Goal: Information Seeking & Learning: Learn about a topic

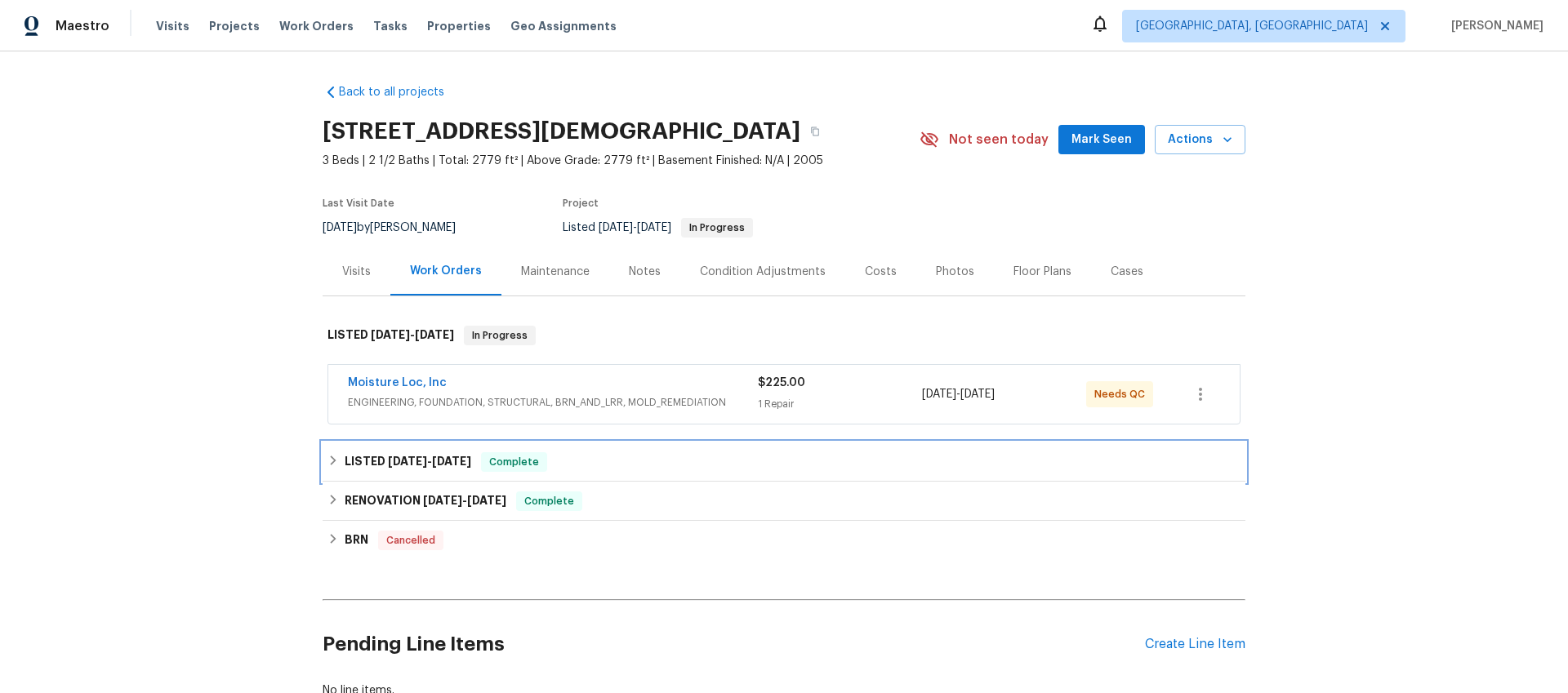
click at [393, 469] on h6 "LISTED [DATE] - [DATE]" at bounding box center [408, 462] width 126 height 20
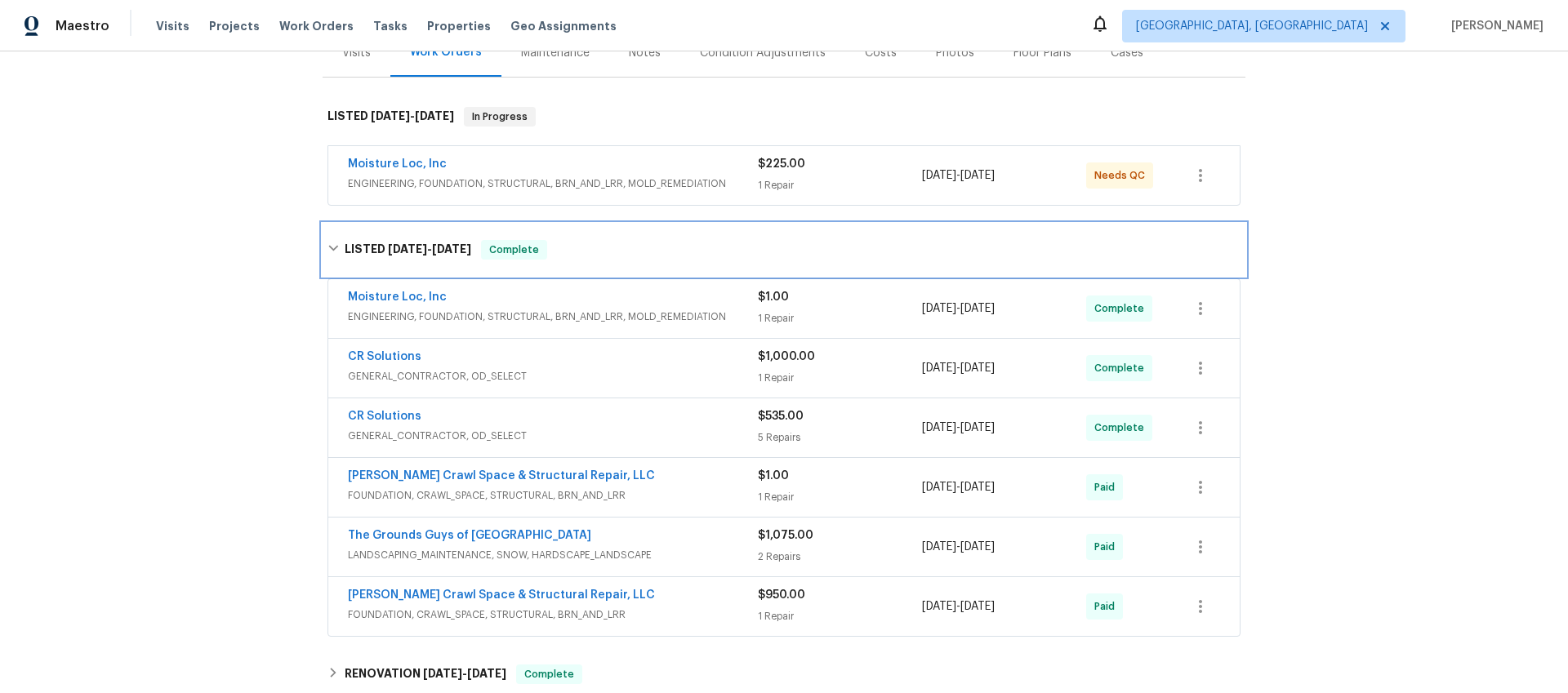
scroll to position [220, 0]
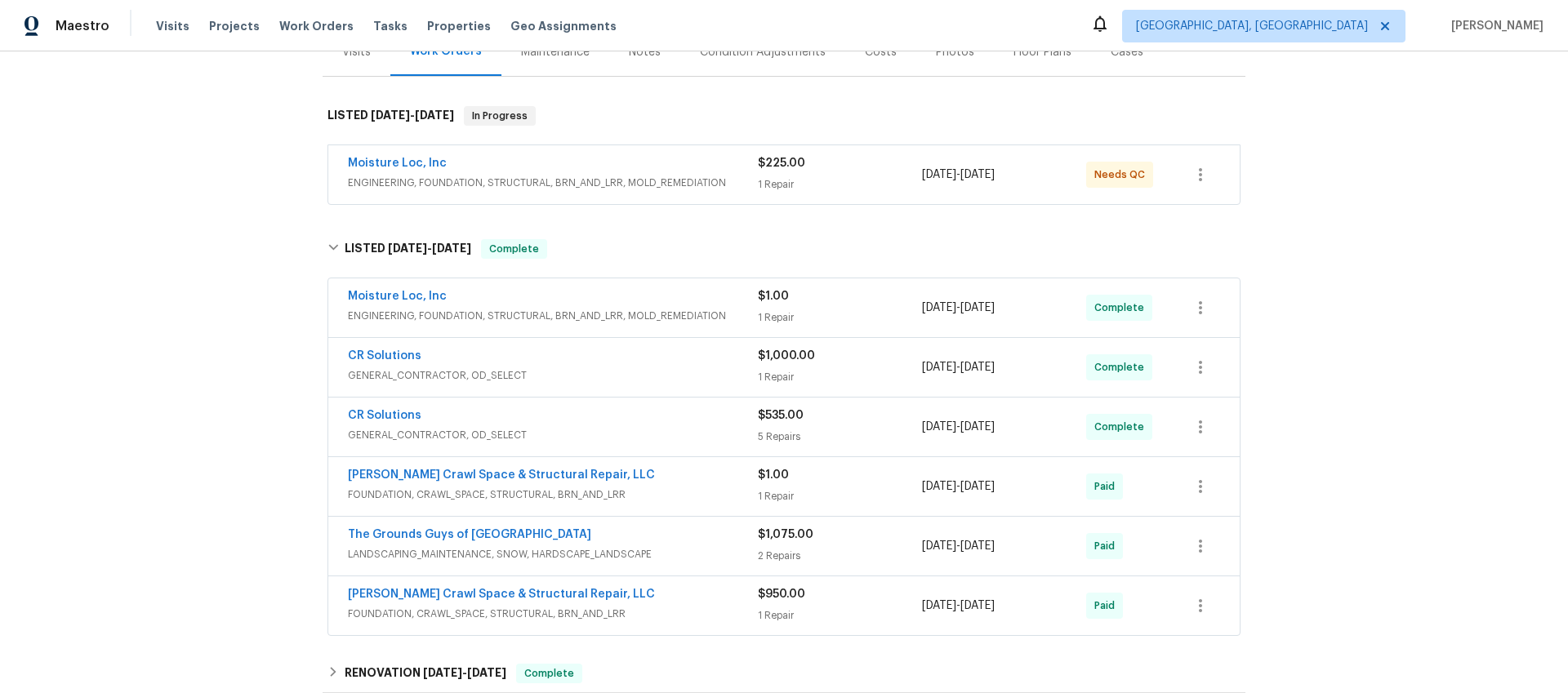
click at [585, 220] on div "Back to all projects [STREET_ADDRESS][DEMOGRAPHIC_DATA] 3 Beds | 2 1/2 Baths | …" at bounding box center [784, 368] width 923 height 1033
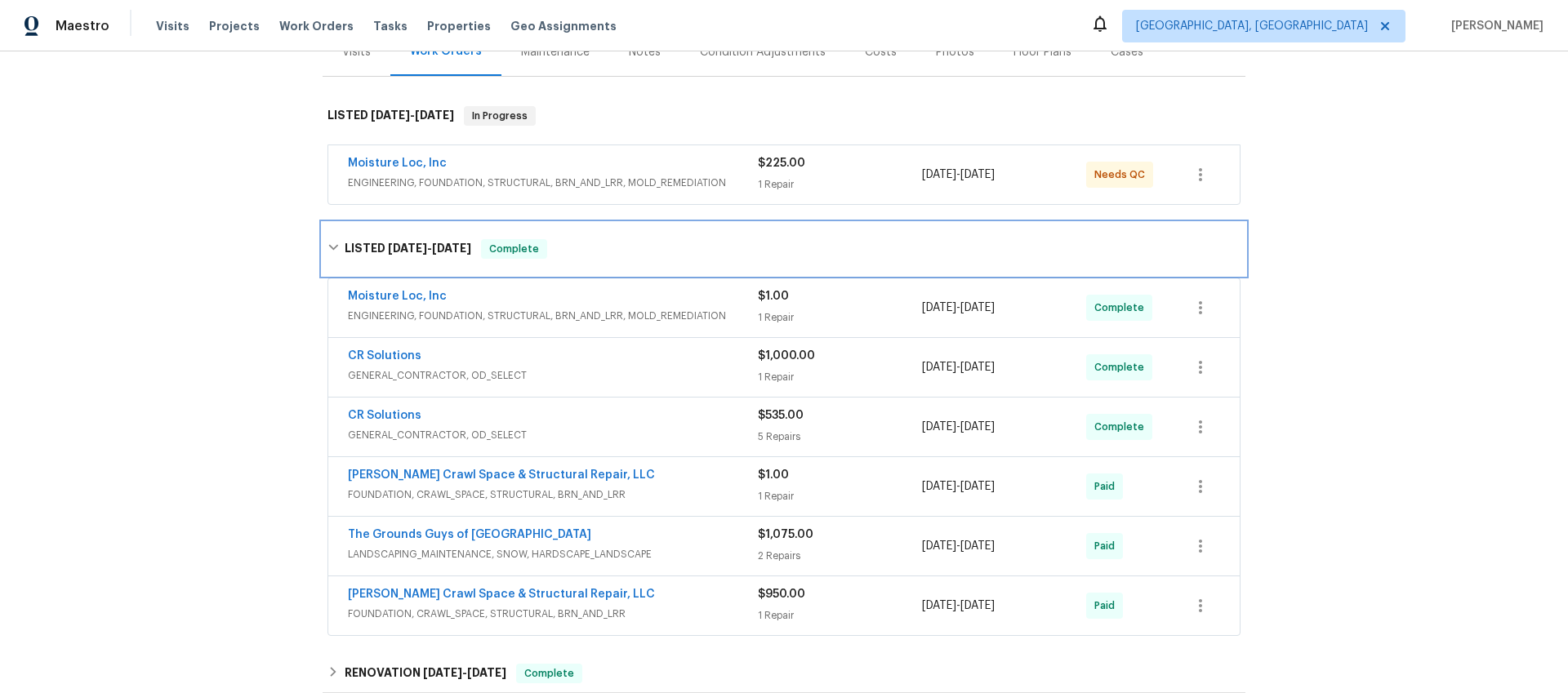
click at [575, 233] on div "LISTED [DATE] - [DATE] Complete" at bounding box center [784, 249] width 923 height 52
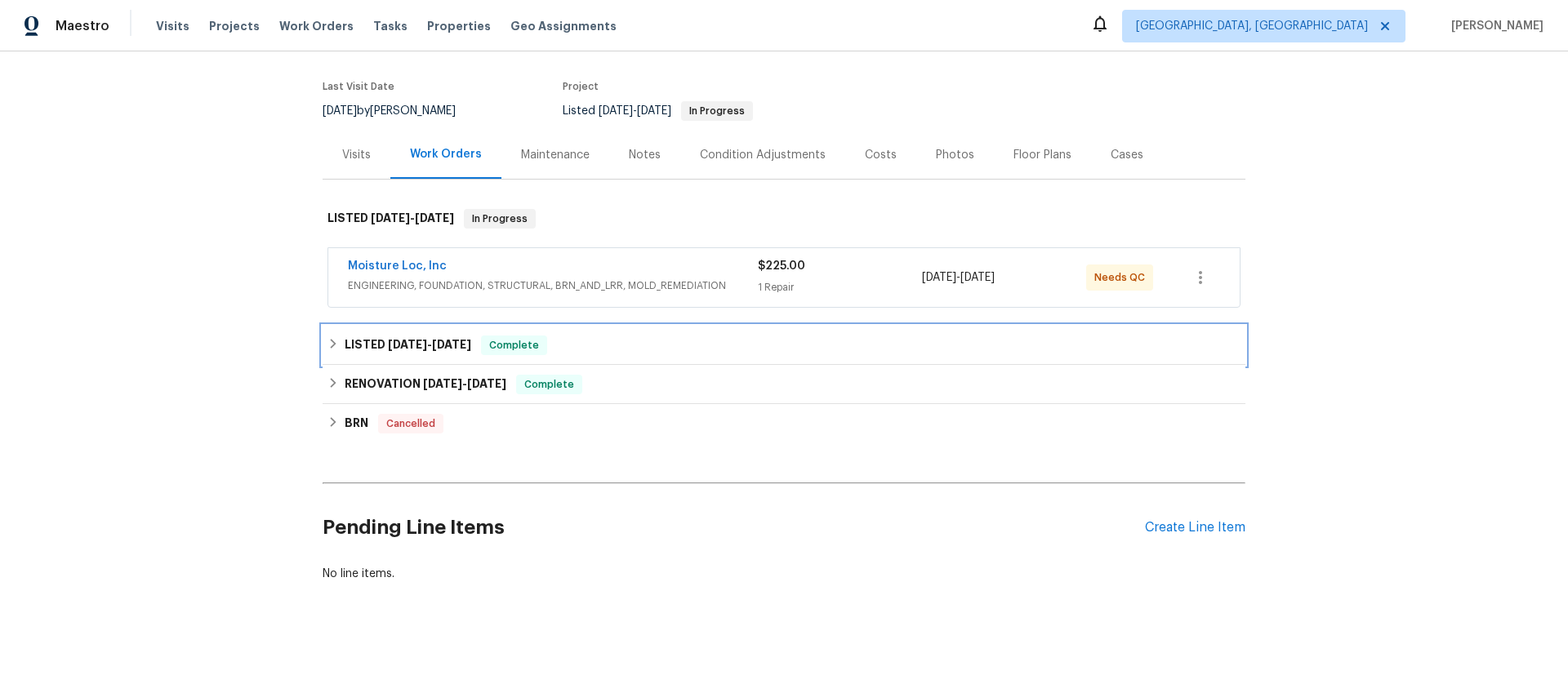
scroll to position [117, 0]
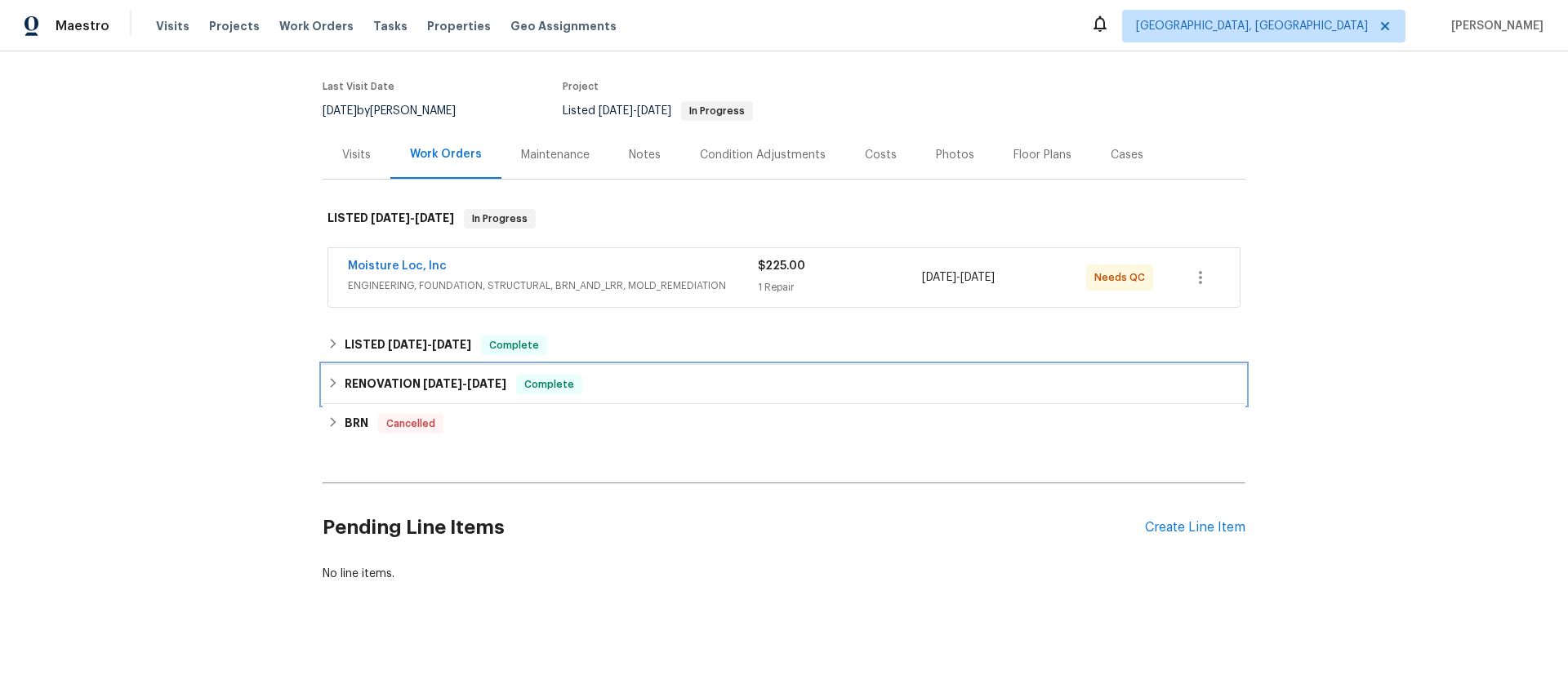
click at [442, 387] on span "[DATE]" at bounding box center [443, 383] width 39 height 11
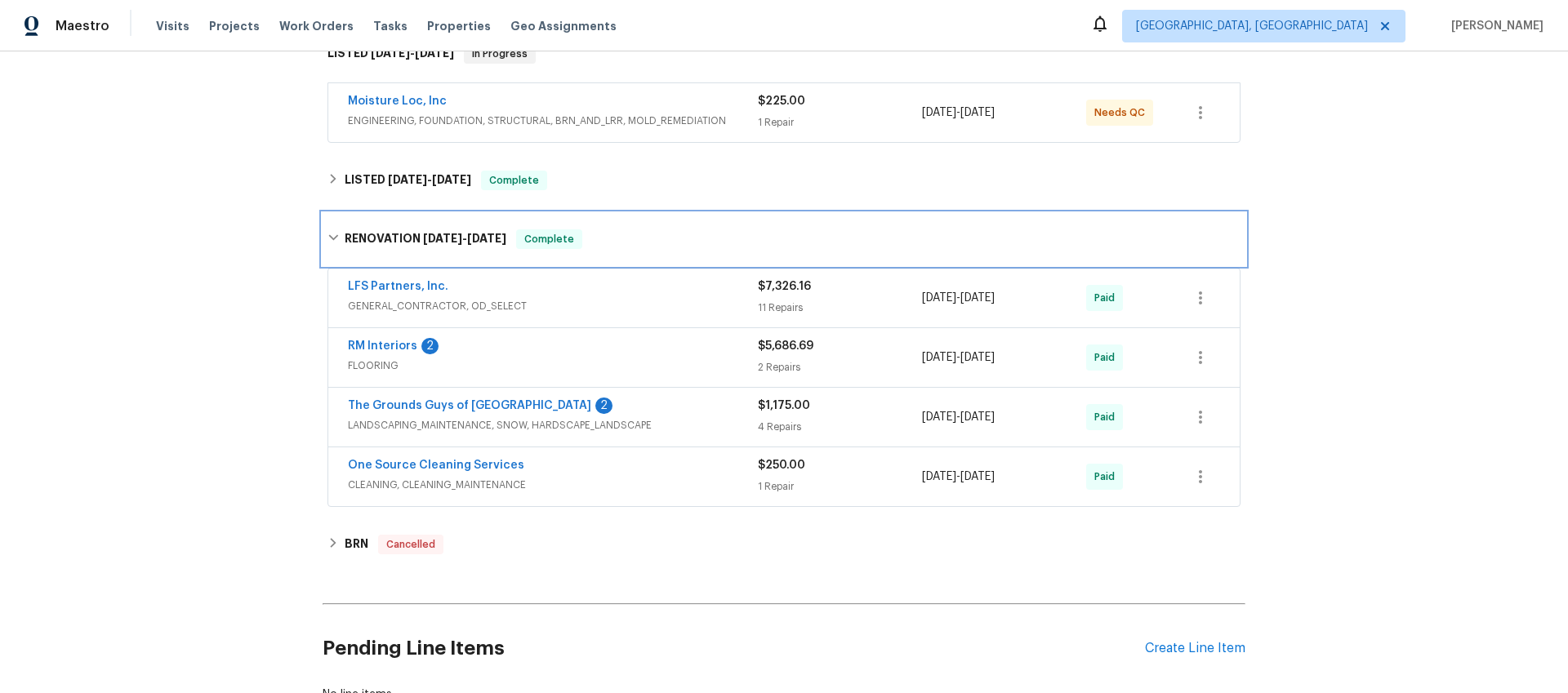
scroll to position [283, 0]
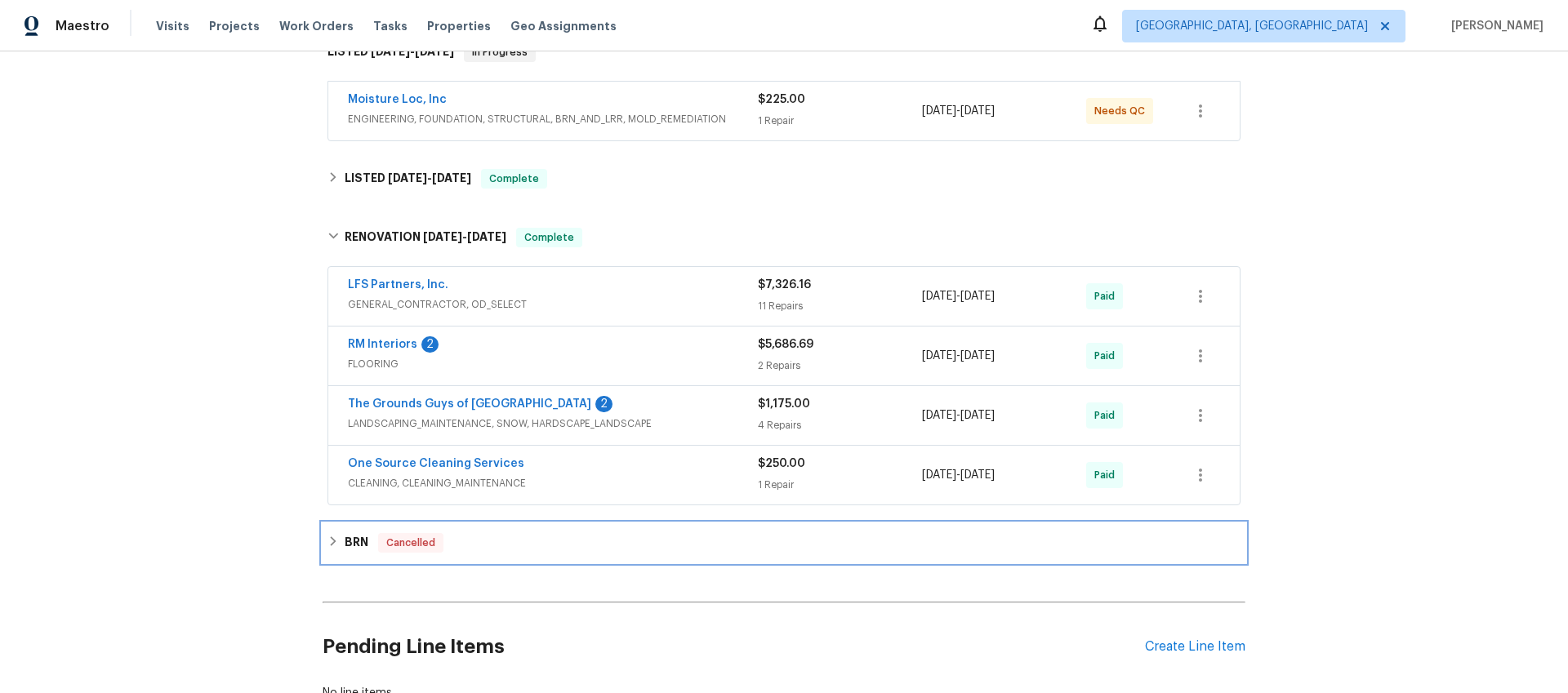
click at [359, 541] on h6 "BRN" at bounding box center [357, 543] width 24 height 20
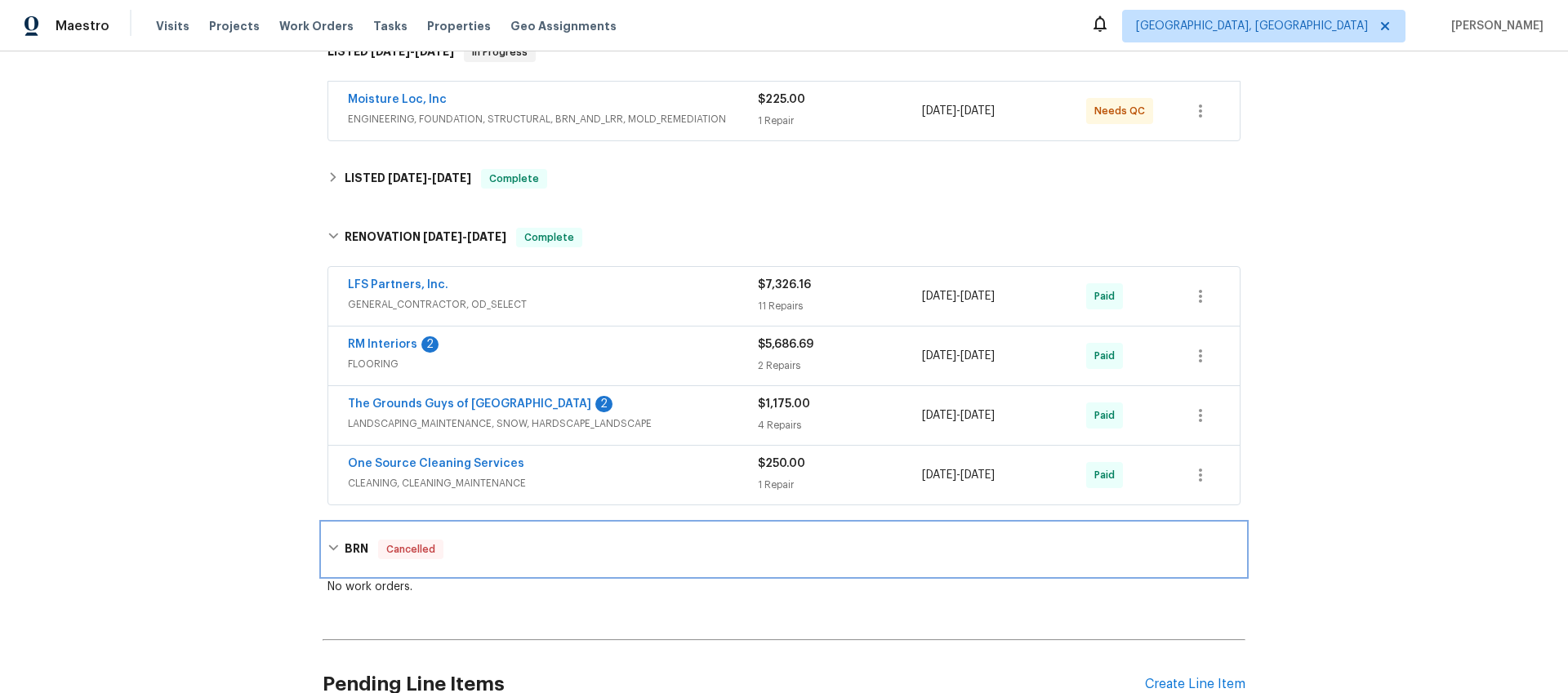
click at [359, 541] on h6 "BRN" at bounding box center [357, 550] width 24 height 20
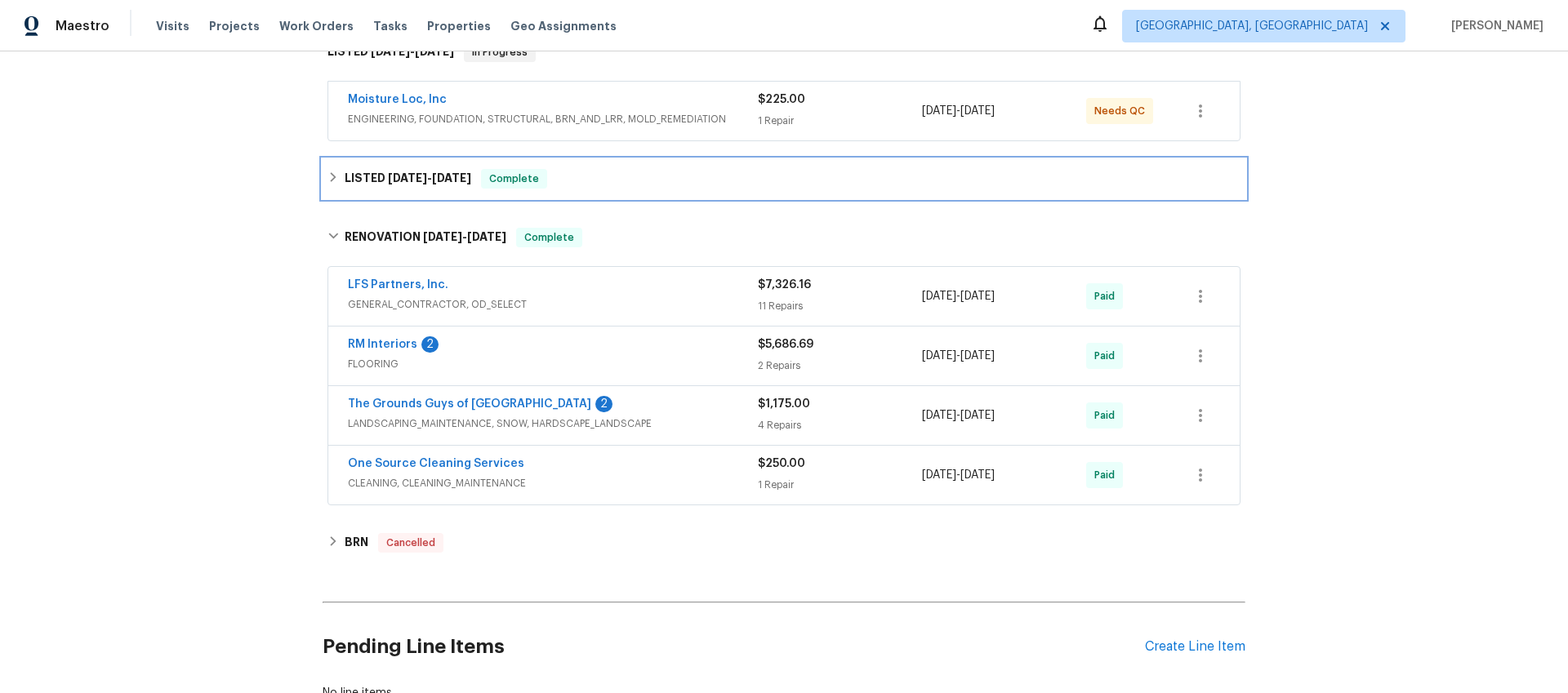
click at [388, 175] on span "[DATE]" at bounding box center [407, 178] width 39 height 11
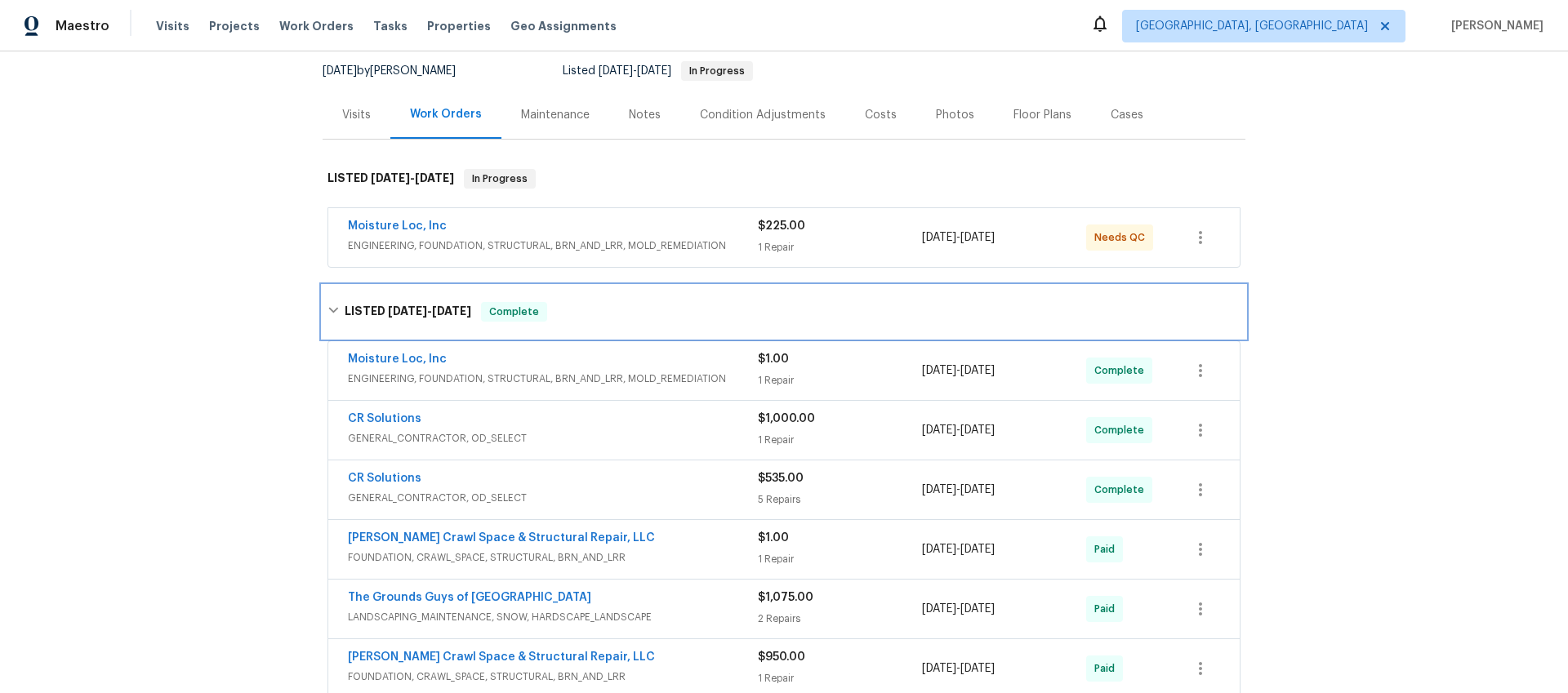
scroll to position [0, 0]
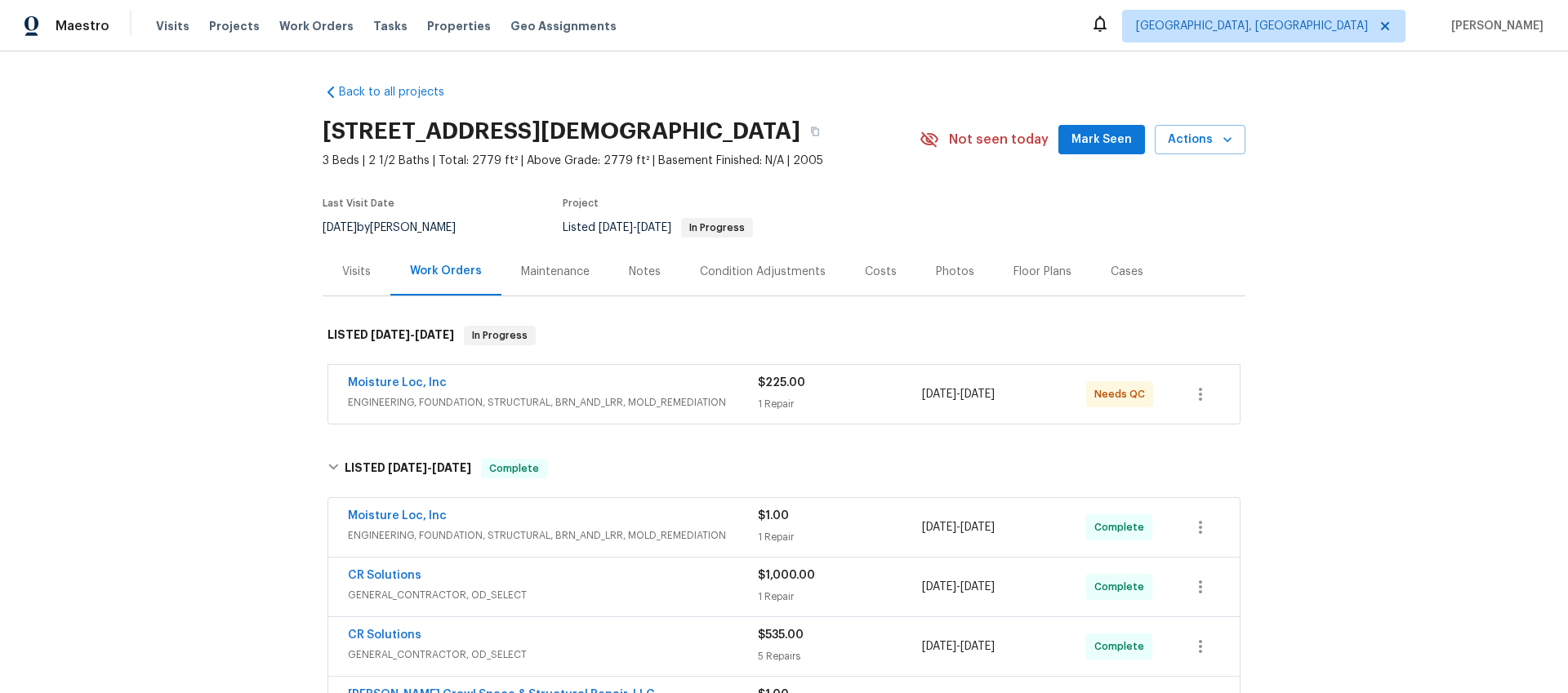
click at [358, 267] on div "Visits" at bounding box center [357, 272] width 29 height 16
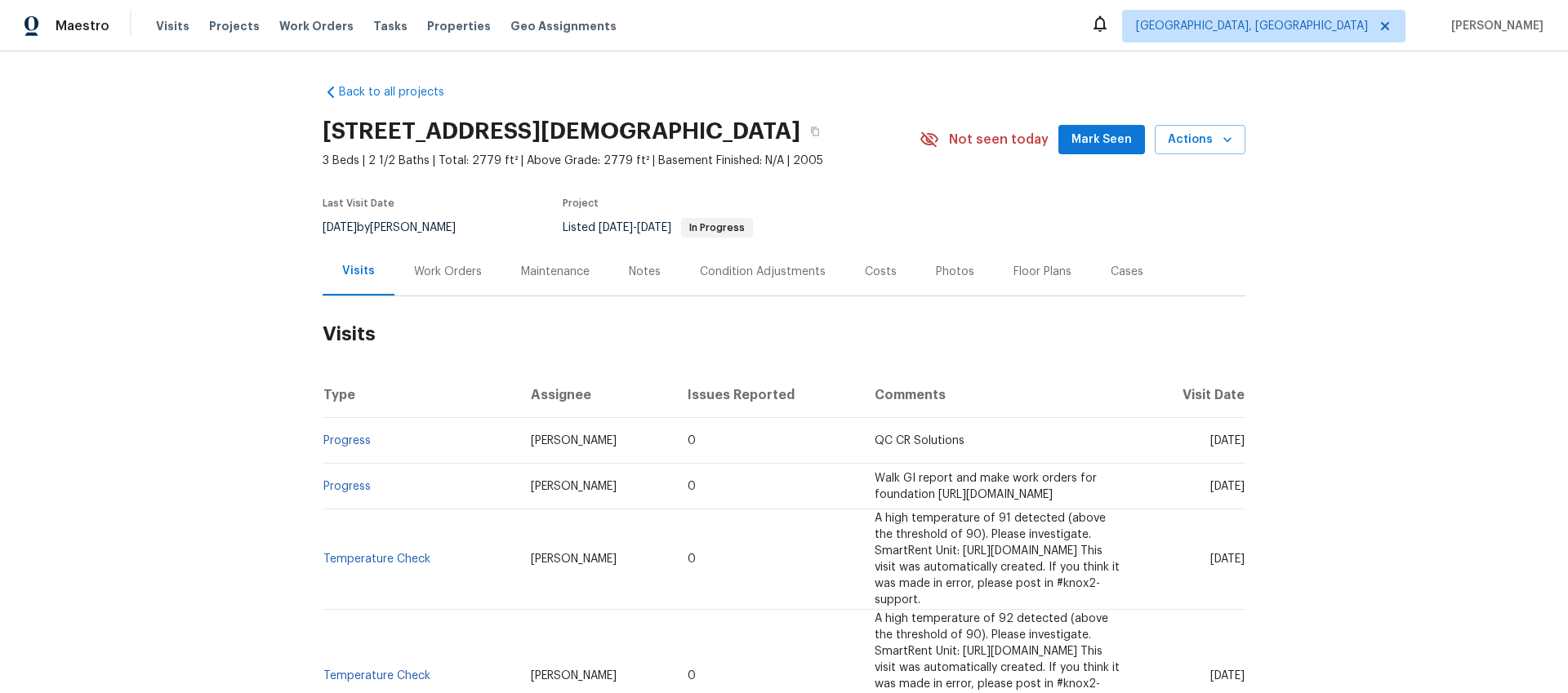
click at [437, 275] on div "Work Orders" at bounding box center [448, 272] width 68 height 16
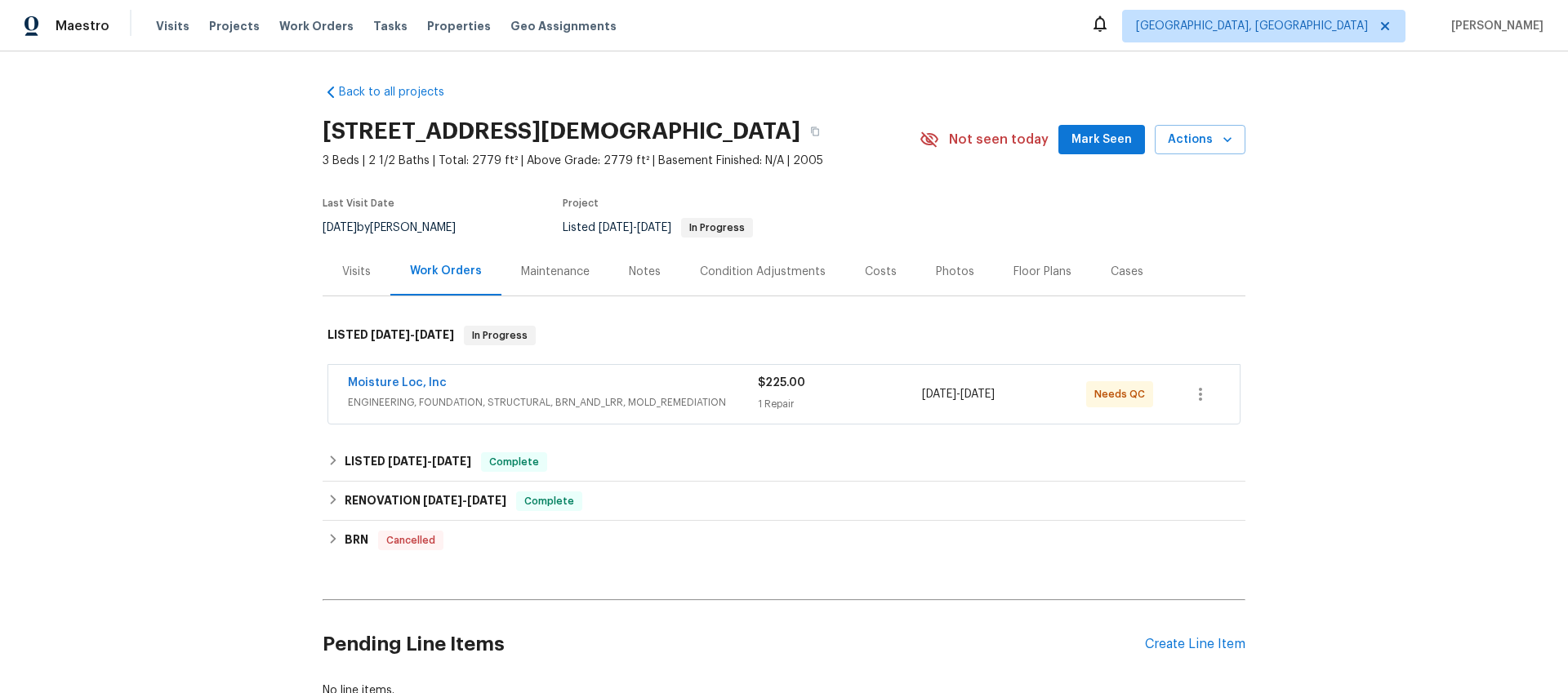
click at [578, 395] on span "ENGINEERING, FOUNDATION, STRUCTURAL, BRN_AND_LRR, MOLD_REMEDIATION" at bounding box center [553, 402] width 410 height 16
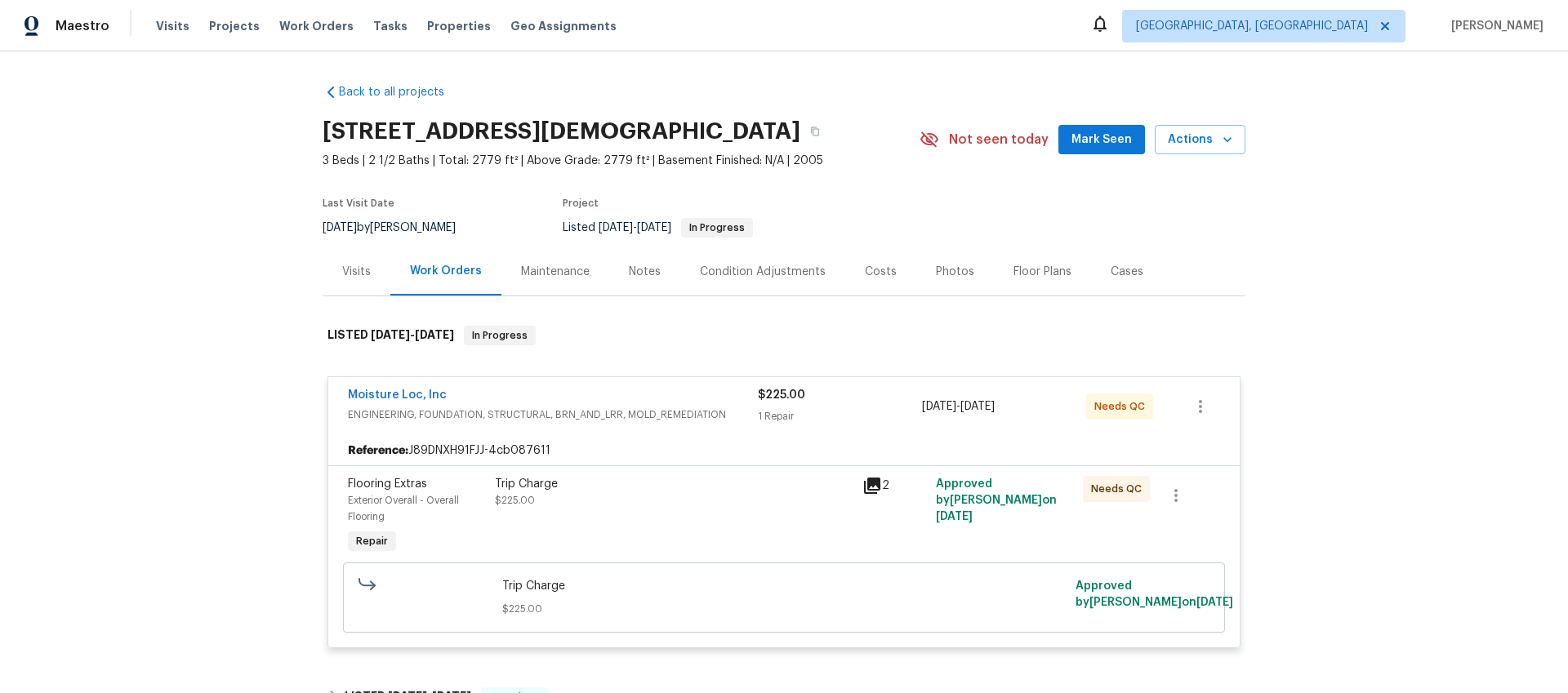
click at [568, 394] on div "Moisture Loc, Inc" at bounding box center [553, 396] width 410 height 20
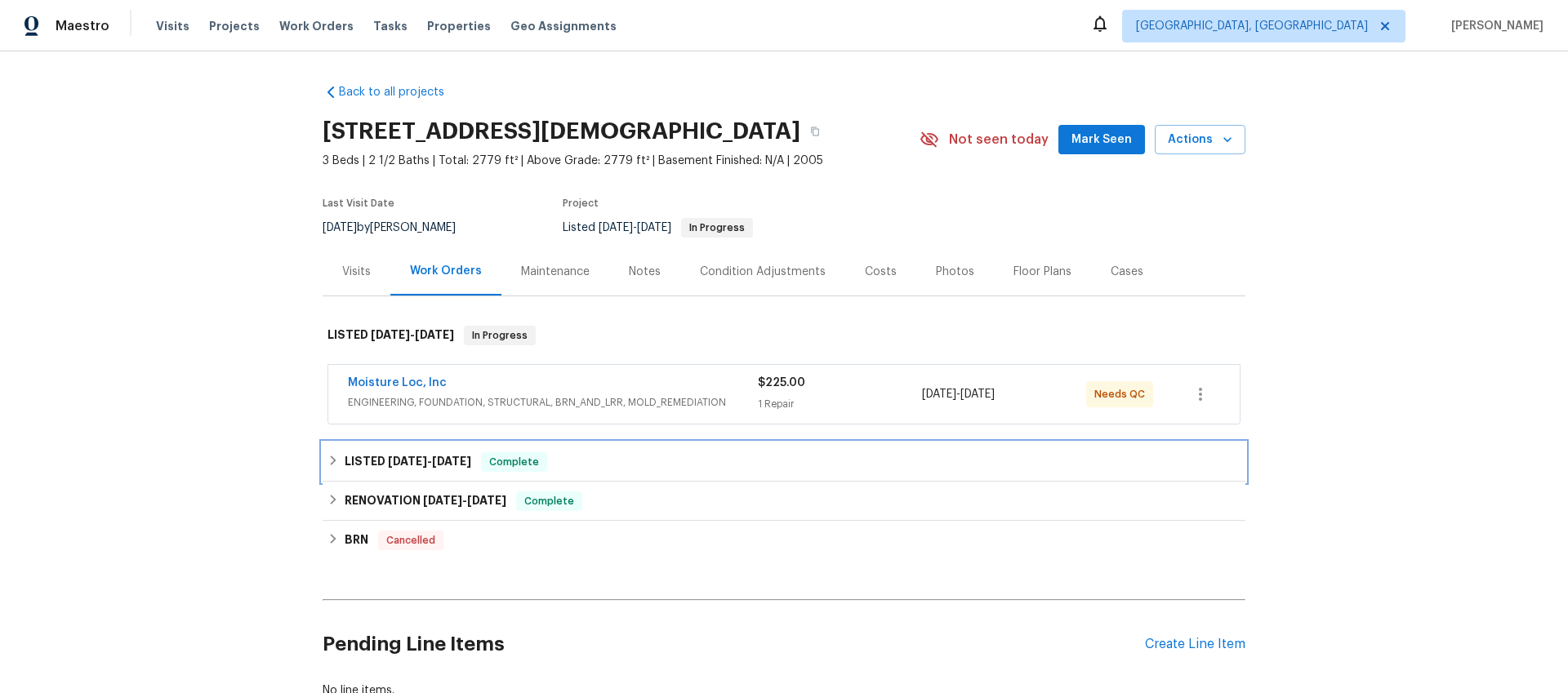
click at [448, 463] on span "[DATE]" at bounding box center [452, 461] width 39 height 11
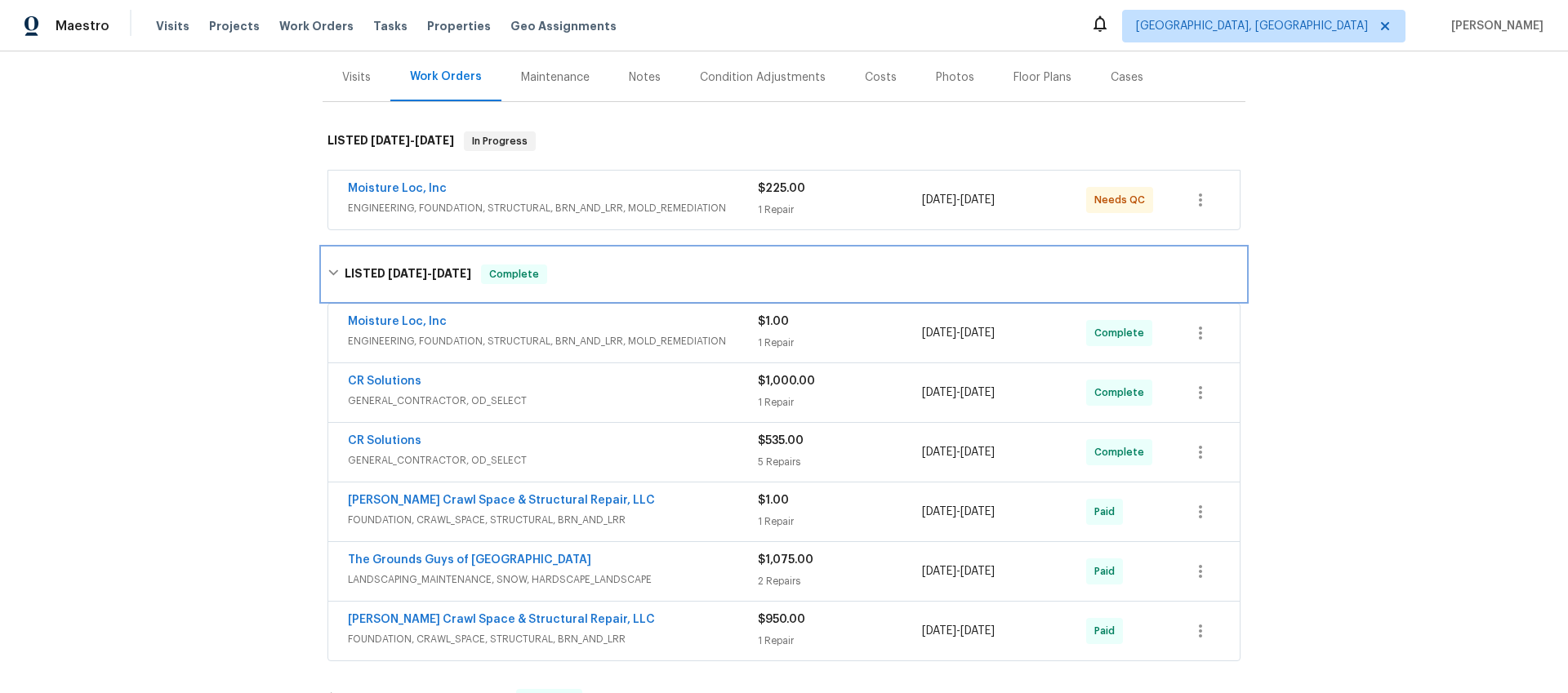
scroll to position [196, 0]
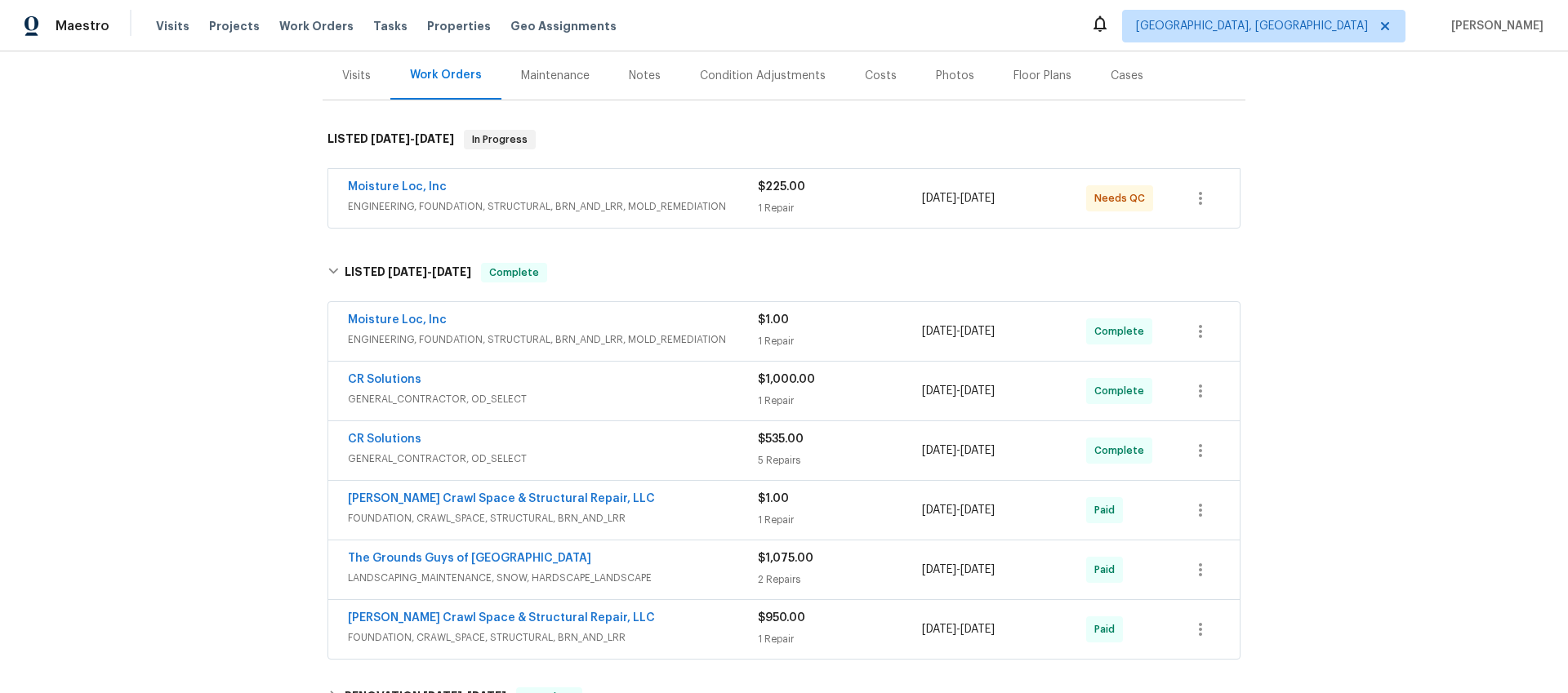
click at [527, 380] on div "CR Solutions" at bounding box center [553, 381] width 410 height 20
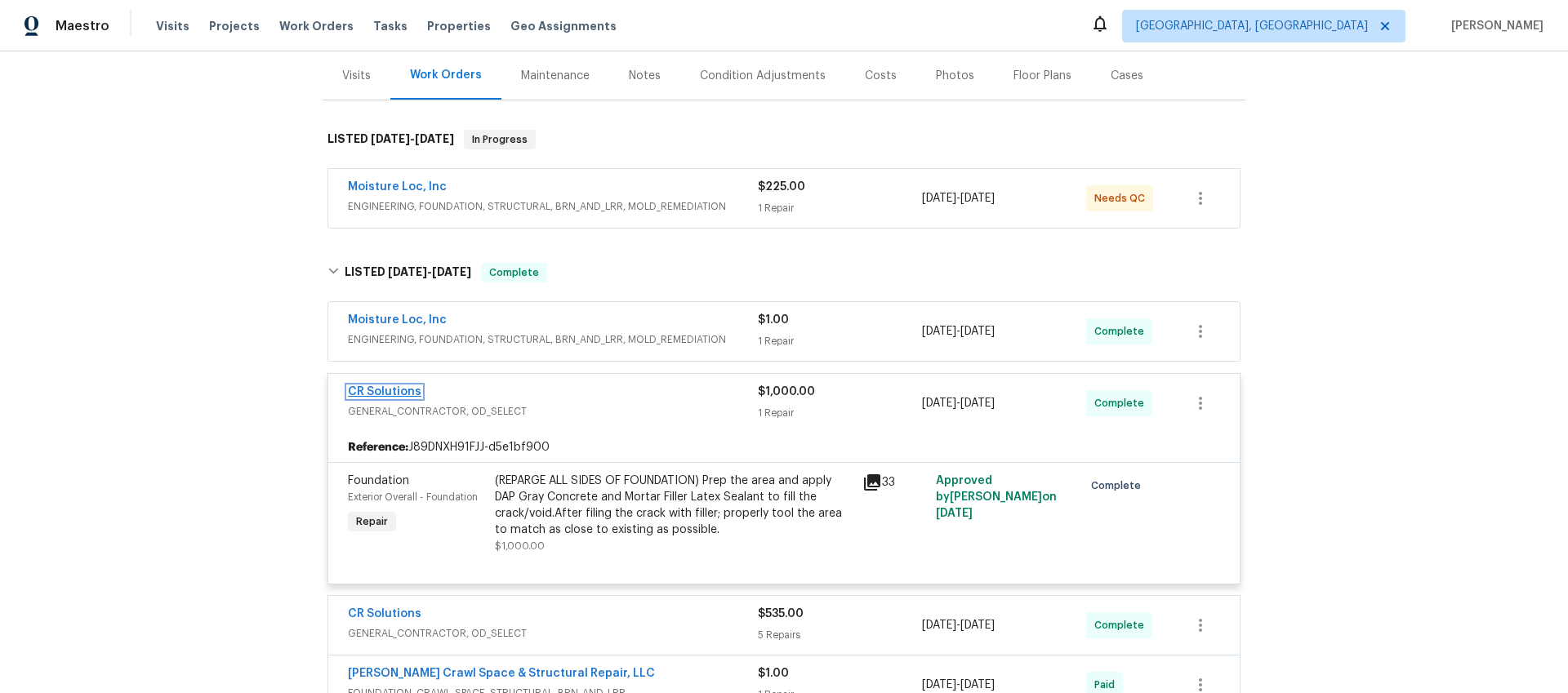
click at [395, 389] on link "CR Solutions" at bounding box center [385, 392] width 74 height 11
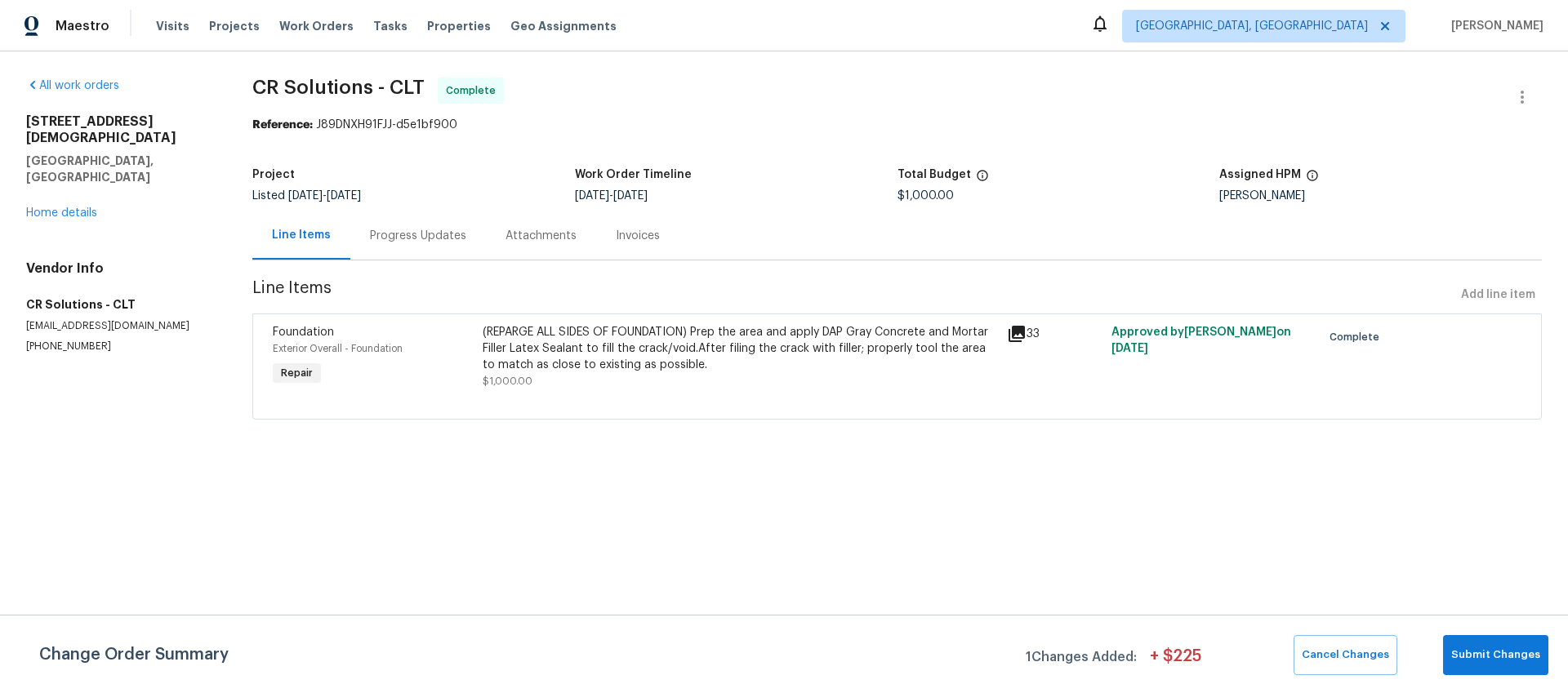
click at [631, 236] on div "Invoices" at bounding box center [638, 236] width 44 height 16
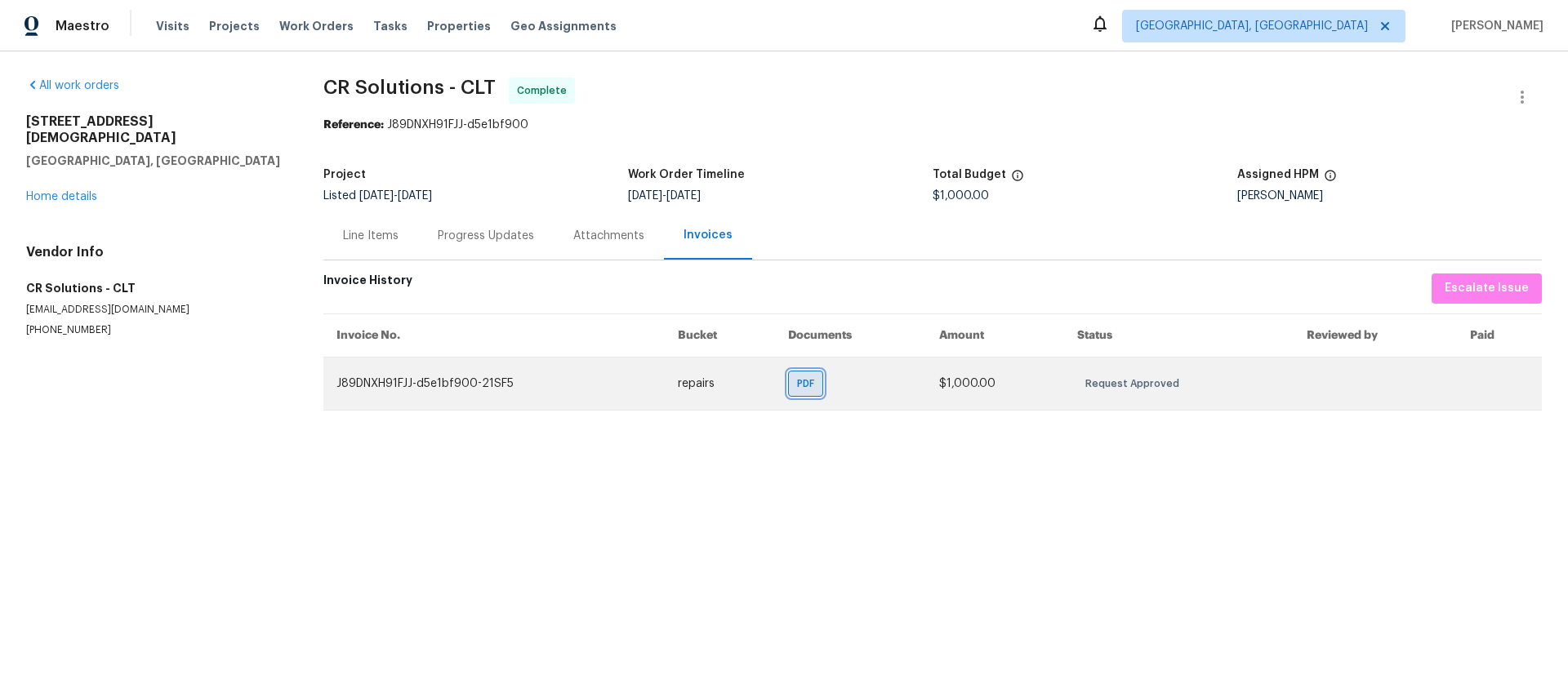
click at [802, 385] on span "PDF" at bounding box center [809, 383] width 24 height 16
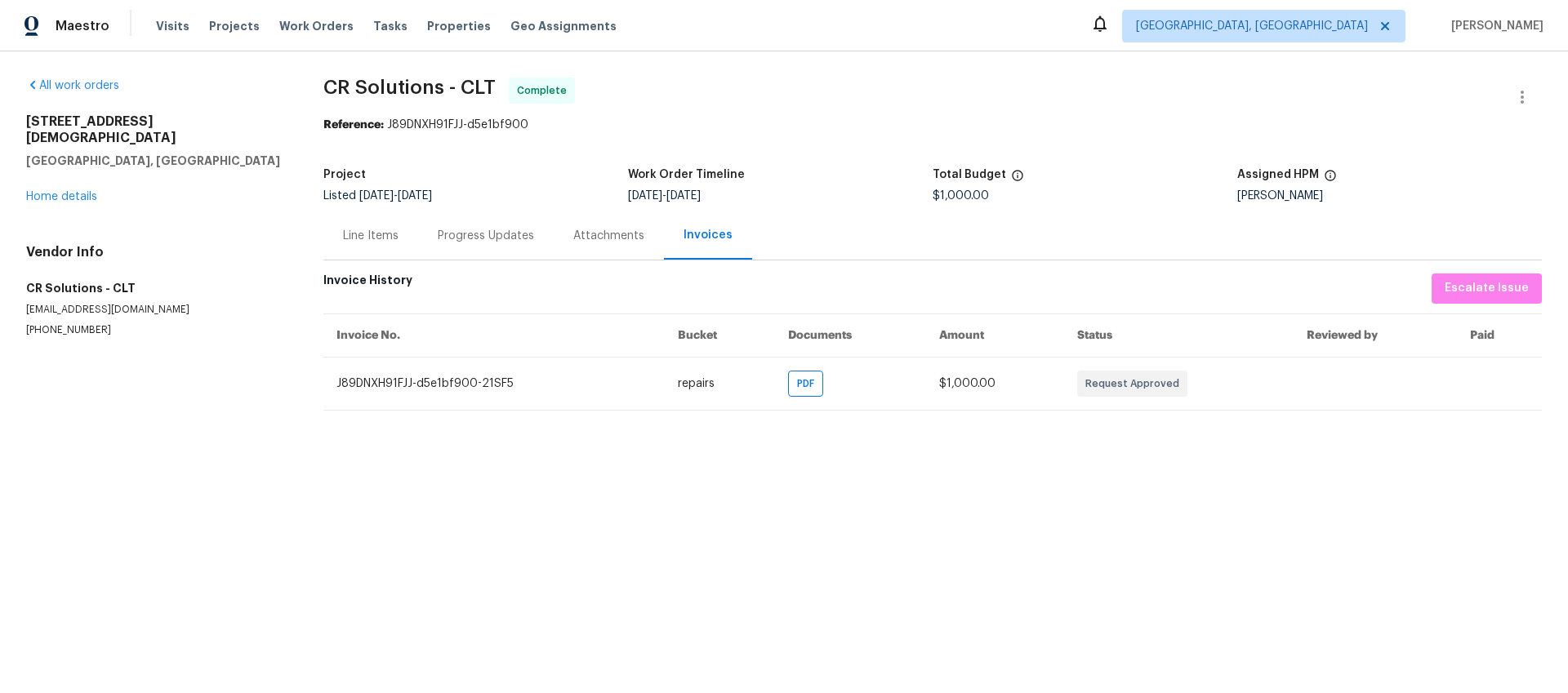
click at [373, 233] on div "Line Items" at bounding box center [371, 236] width 56 height 16
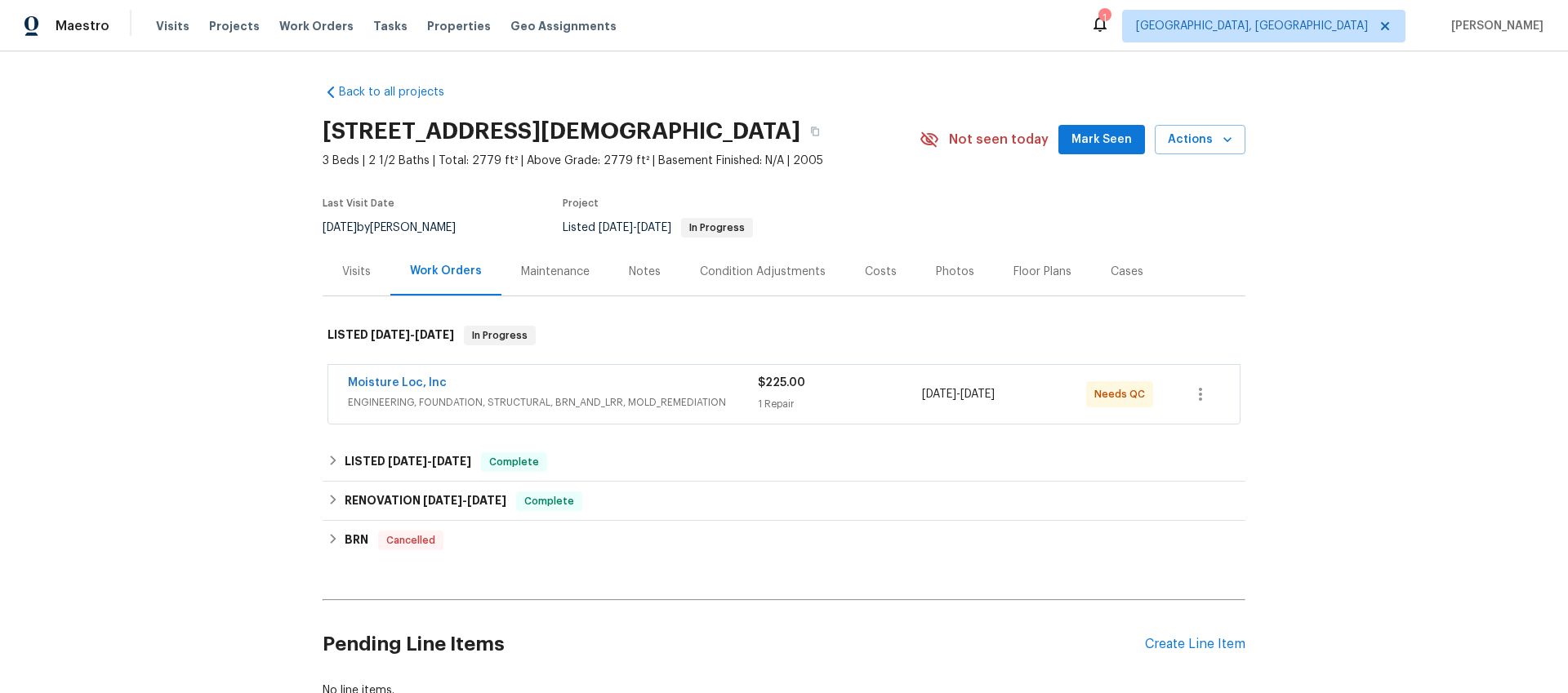
click at [591, 394] on span "ENGINEERING, FOUNDATION, STRUCTURAL, BRN_AND_LRR, MOLD_REMEDIATION" at bounding box center [553, 402] width 410 height 16
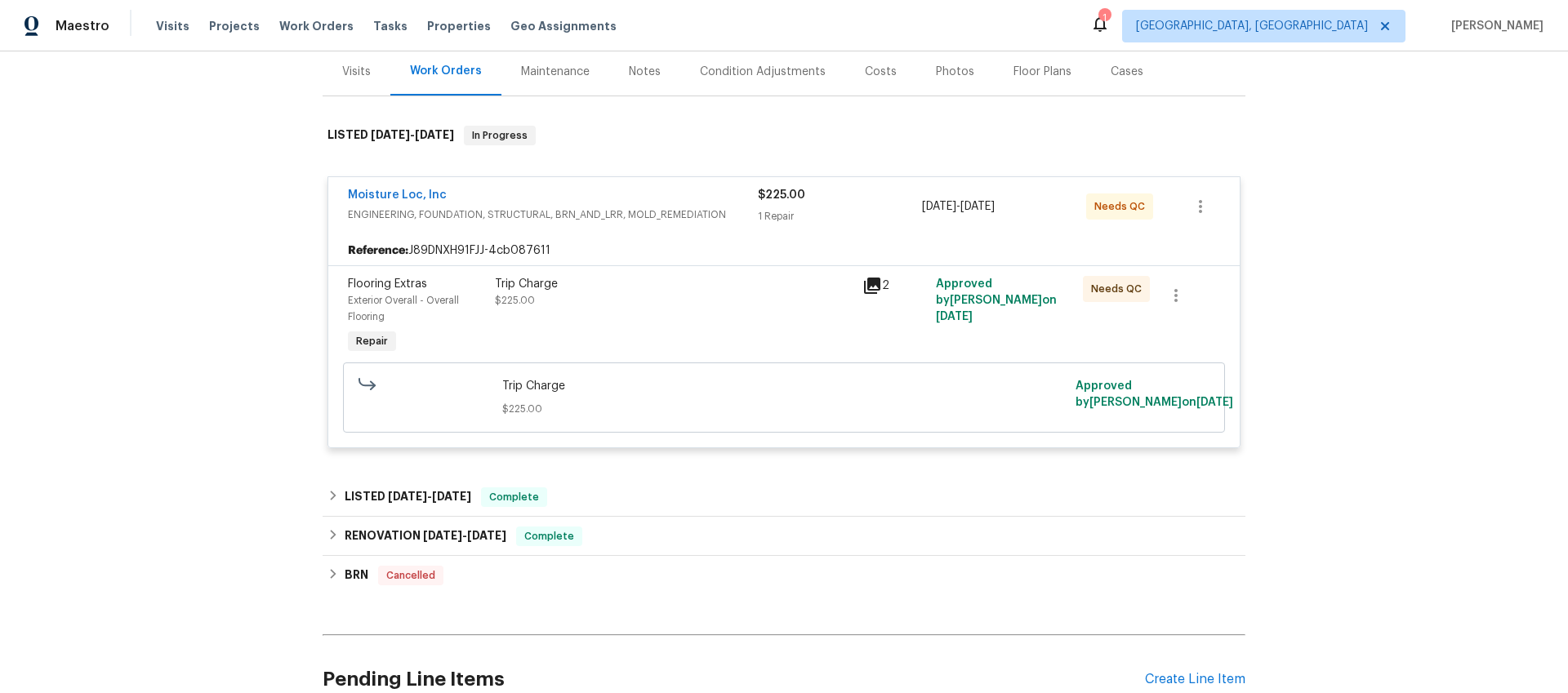
scroll to position [201, 0]
click at [564, 496] on div "LISTED [DATE] - [DATE] Complete" at bounding box center [784, 496] width 913 height 20
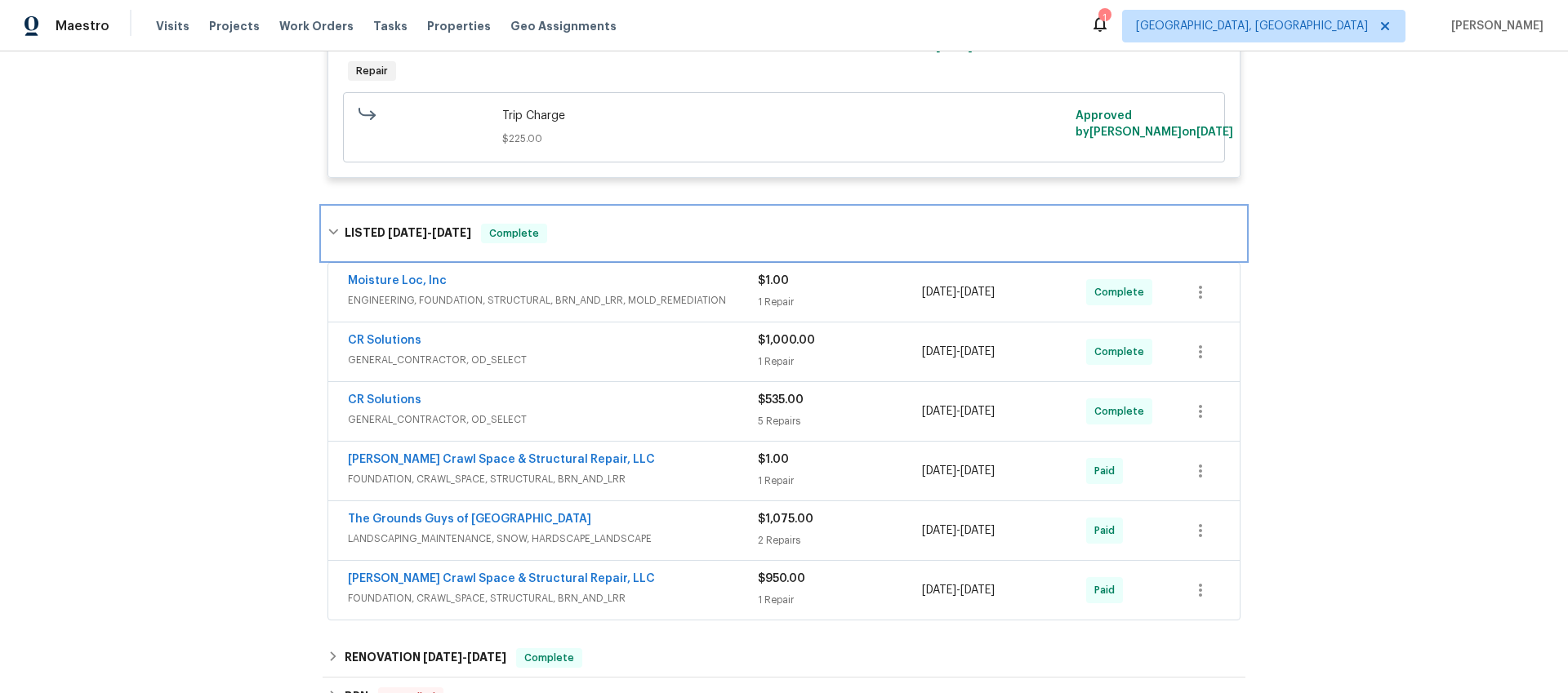
scroll to position [477, 0]
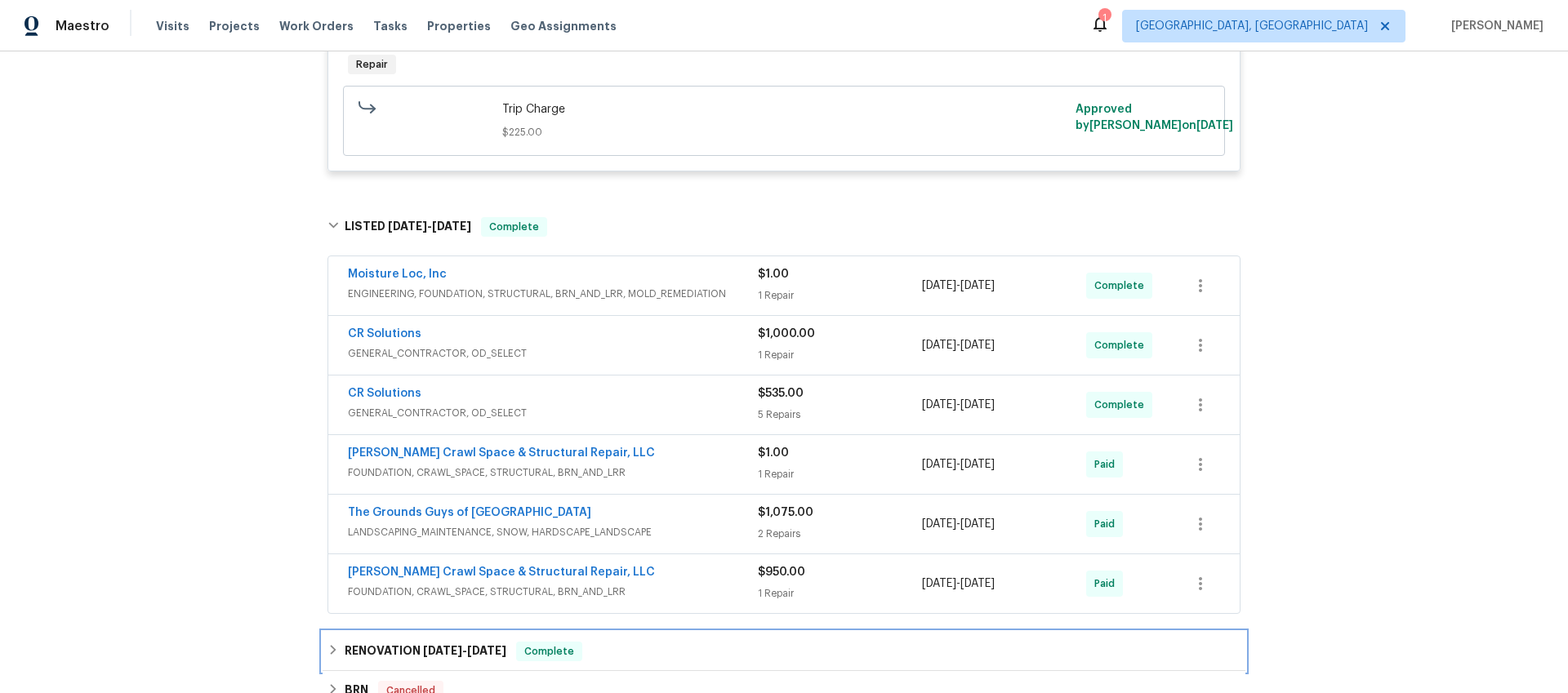
click at [492, 650] on span "[DATE]" at bounding box center [487, 650] width 39 height 11
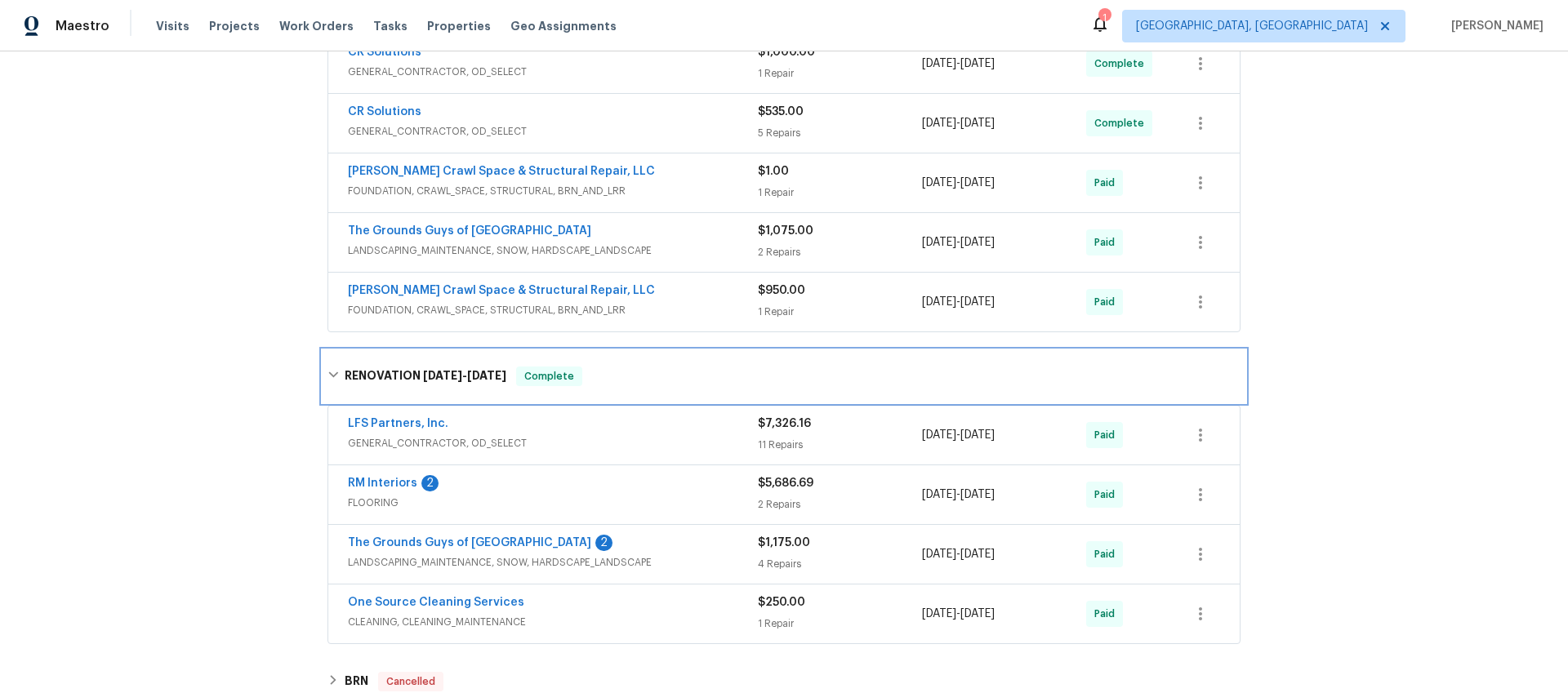
scroll to position [760, 0]
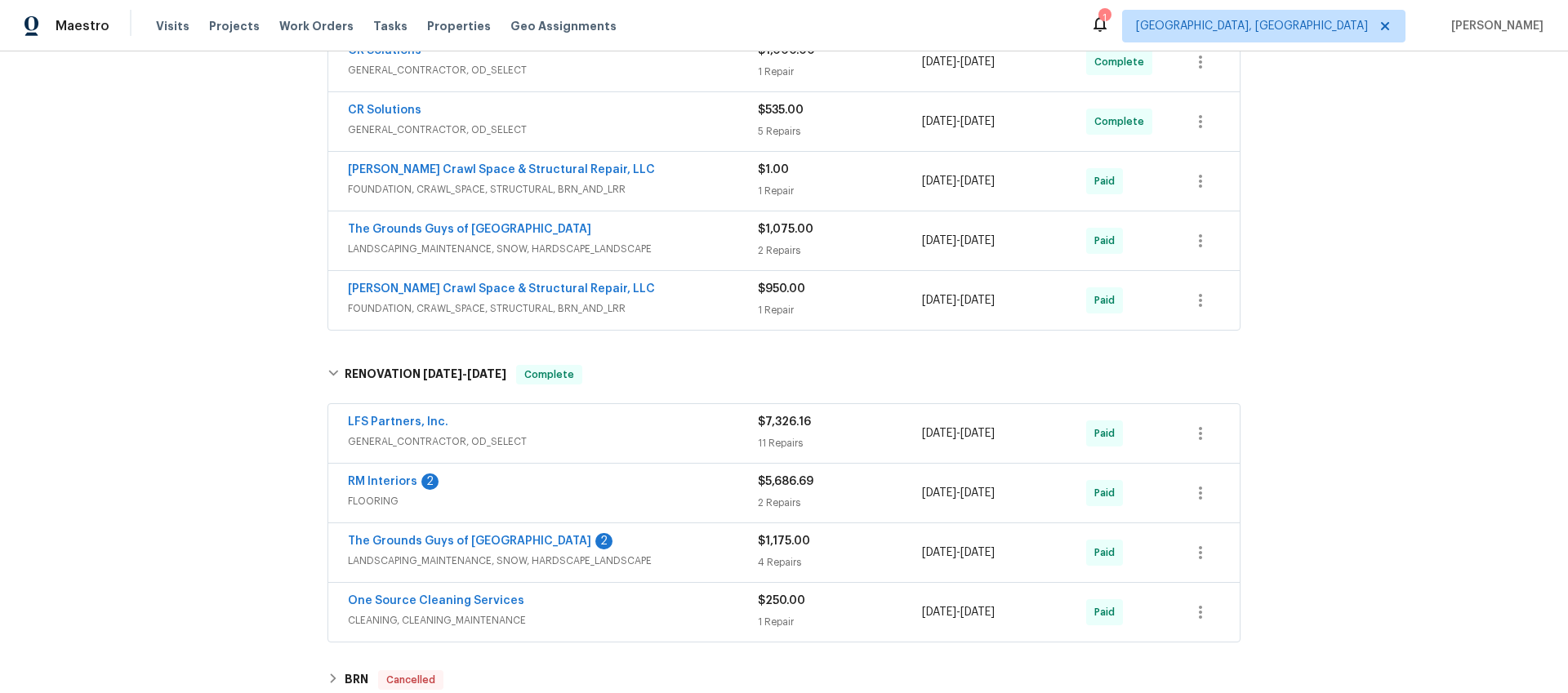
click at [520, 490] on div "RM Interiors 2" at bounding box center [553, 483] width 410 height 20
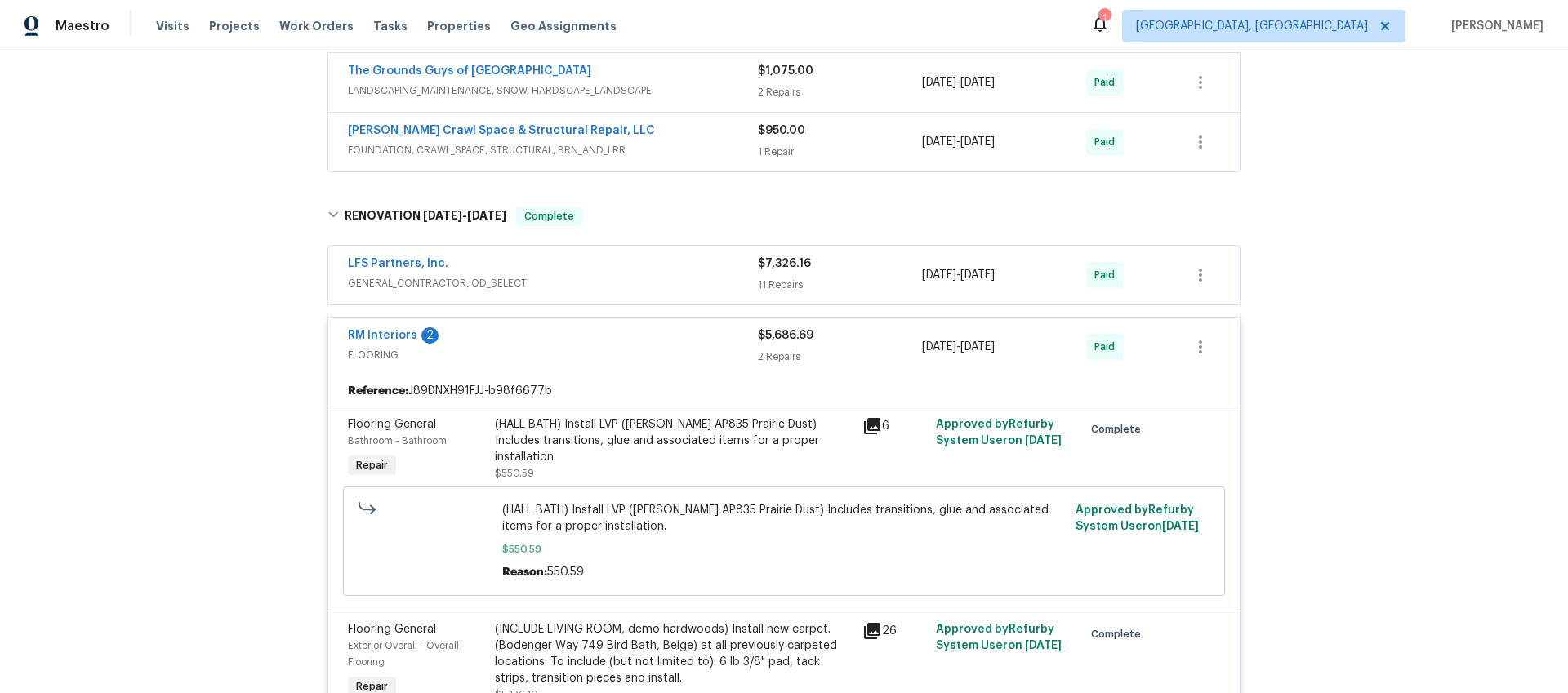
scroll to position [922, 0]
